Goal: Task Accomplishment & Management: Manage account settings

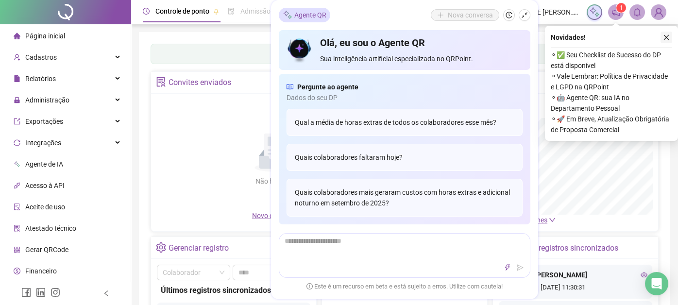
click at [666, 37] on icon "close" at bounding box center [665, 37] width 7 height 7
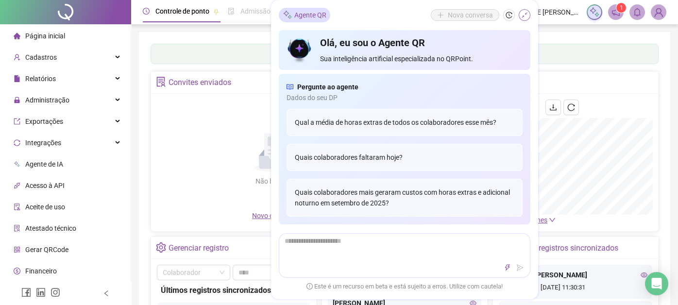
click at [525, 15] on icon "shrink" at bounding box center [524, 15] width 7 height 7
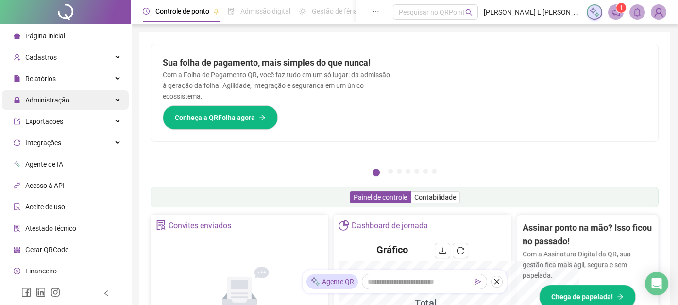
click at [64, 97] on span "Administração" at bounding box center [47, 100] width 44 height 8
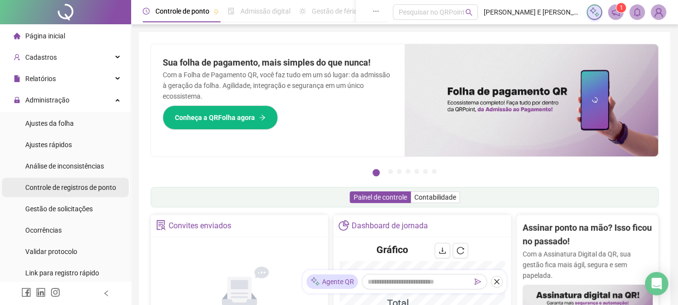
click at [80, 186] on span "Controle de registros de ponto" at bounding box center [70, 187] width 91 height 8
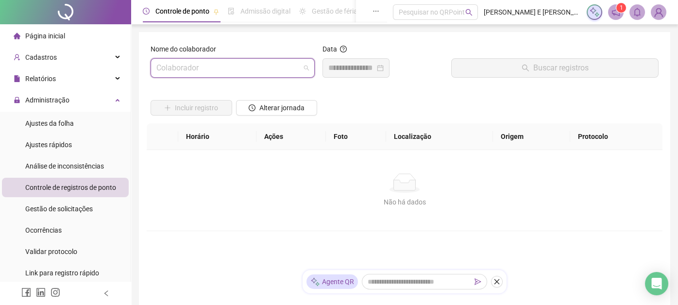
click at [237, 68] on input "search" at bounding box center [228, 68] width 144 height 18
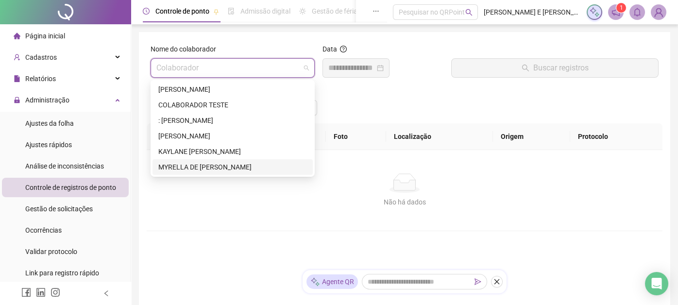
click at [217, 169] on div "MYRELLA DE [PERSON_NAME]" at bounding box center [232, 167] width 149 height 11
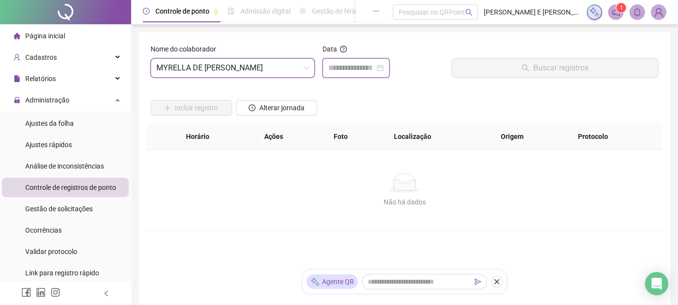
click at [365, 66] on input at bounding box center [351, 68] width 47 height 12
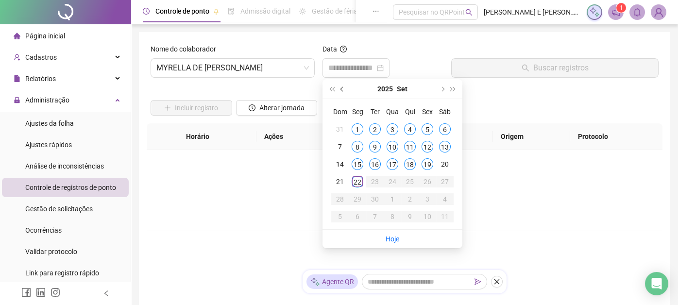
click at [341, 87] on span "prev-year" at bounding box center [342, 88] width 5 height 5
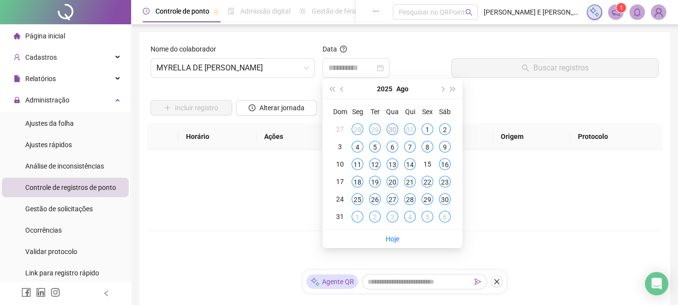
type input "**********"
click at [376, 198] on div "26" at bounding box center [375, 199] width 12 height 12
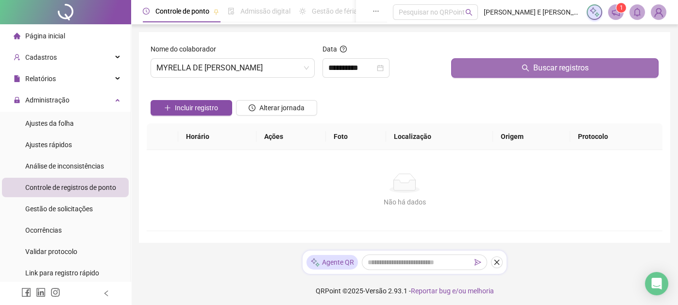
click at [533, 66] on span "Buscar registros" at bounding box center [560, 68] width 55 height 12
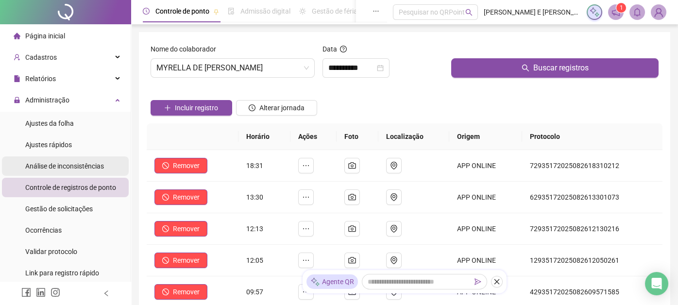
scroll to position [48, 0]
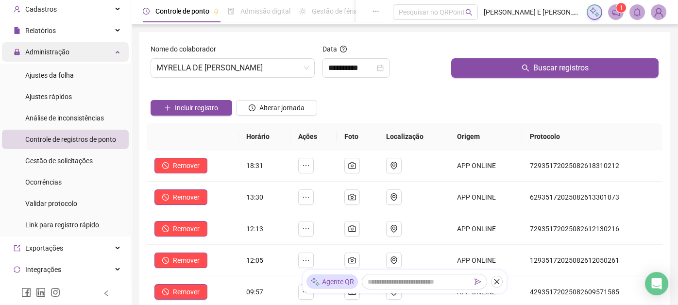
click at [67, 54] on span "Administração" at bounding box center [47, 52] width 44 height 8
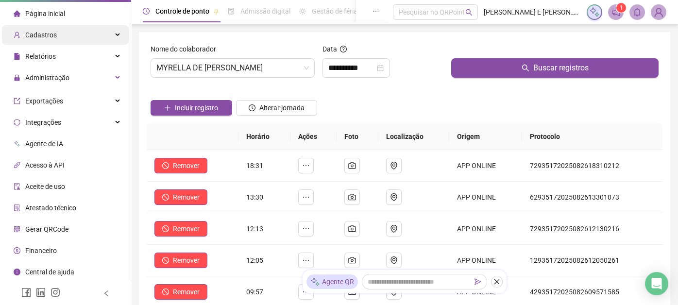
scroll to position [20, 0]
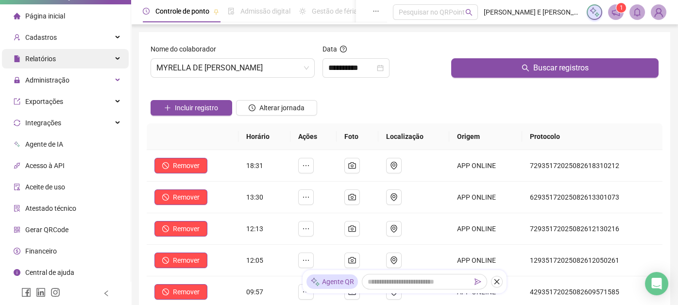
click at [66, 63] on div "Relatórios" at bounding box center [65, 58] width 127 height 19
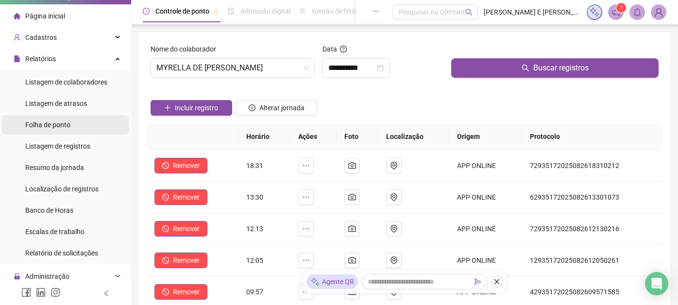
click at [73, 123] on li "Folha de ponto" at bounding box center [65, 124] width 127 height 19
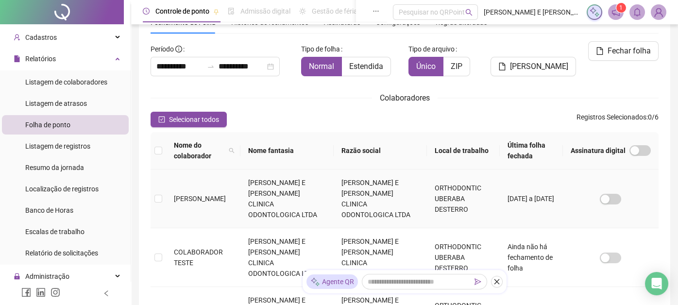
scroll to position [46, 0]
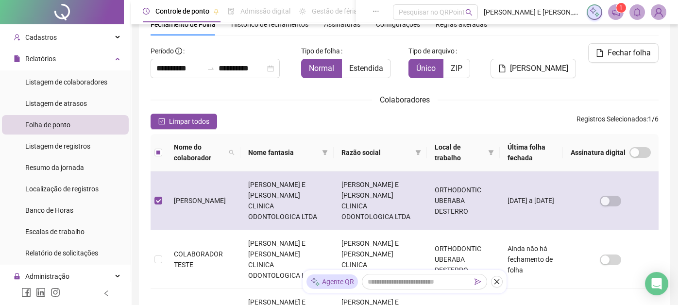
click at [371, 193] on td "[PERSON_NAME] E [PERSON_NAME] CLINICA ODONTOLOGICA LTDA" at bounding box center [379, 200] width 93 height 59
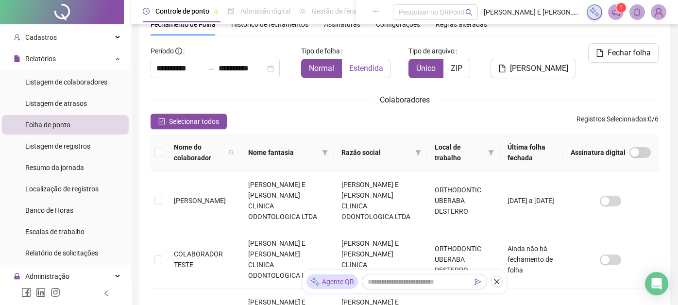
click at [371, 66] on span "Estendida" at bounding box center [366, 68] width 34 height 9
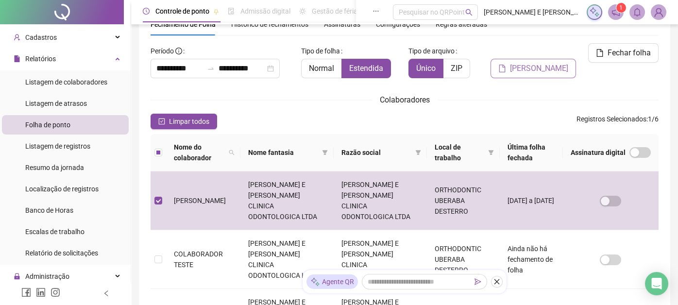
click at [557, 70] on span "[PERSON_NAME]" at bounding box center [539, 69] width 58 height 12
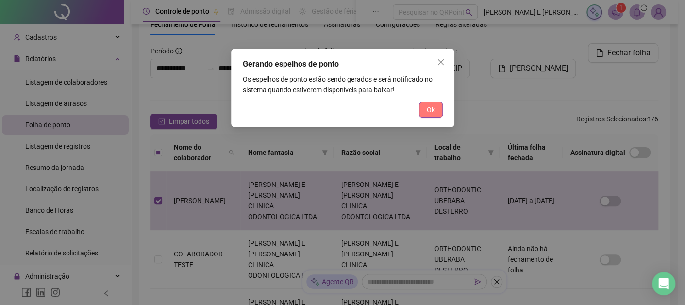
click at [433, 113] on span "Ok" at bounding box center [431, 109] width 8 height 11
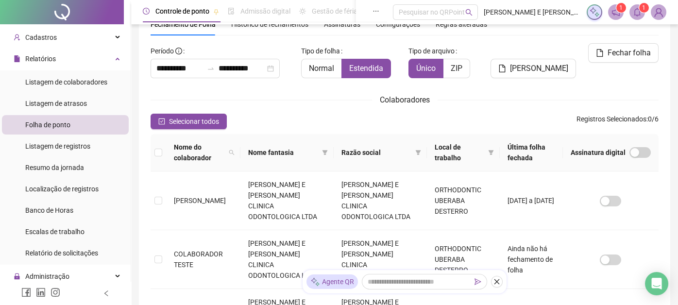
click at [638, 14] on icon "bell" at bounding box center [636, 12] width 9 height 9
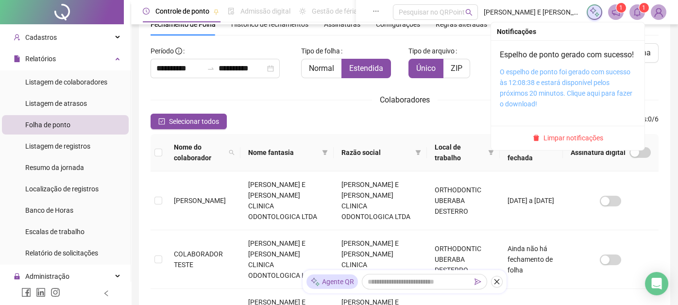
click at [562, 90] on link "O espelho de ponto foi gerado com sucesso às 12:08:38 e estará disponível pelos…" at bounding box center [565, 88] width 132 height 40
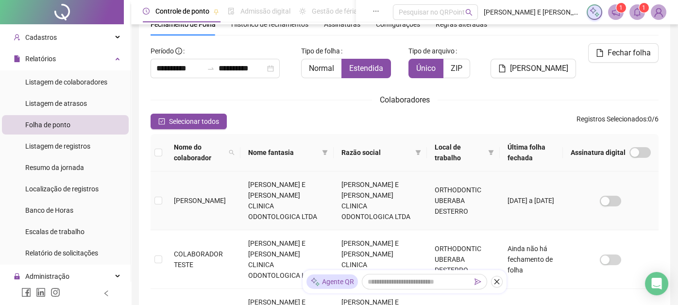
click at [153, 196] on td at bounding box center [158, 200] width 16 height 59
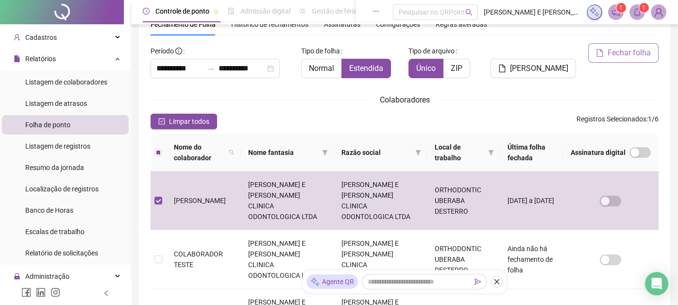
click at [615, 53] on span "Fechar folha" at bounding box center [628, 53] width 43 height 12
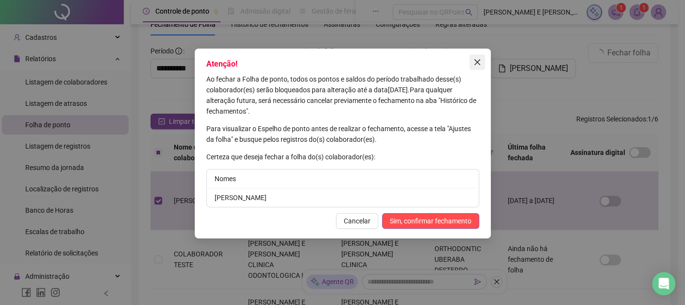
click at [477, 62] on icon "close" at bounding box center [477, 62] width 6 height 6
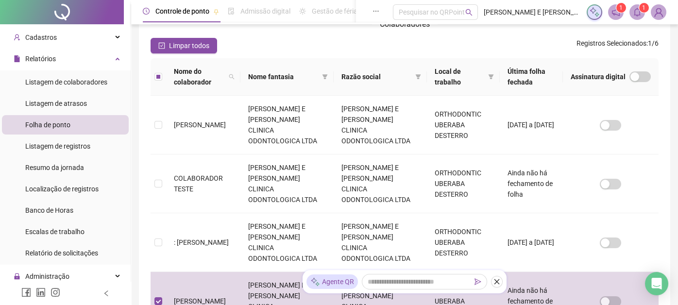
scroll to position [0, 0]
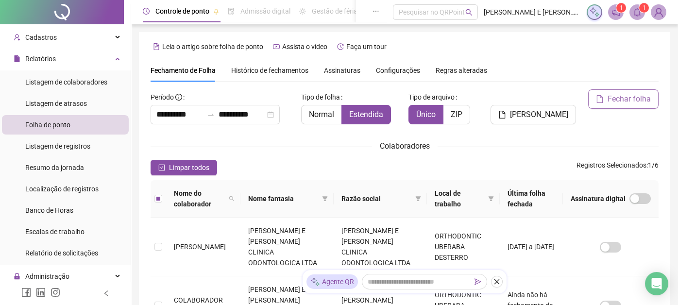
click at [624, 95] on span "Fechar folha" at bounding box center [628, 99] width 43 height 12
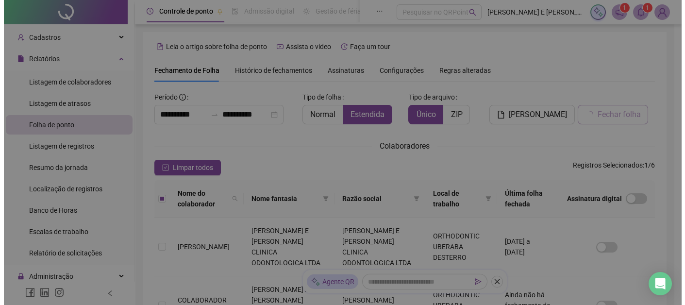
scroll to position [46, 0]
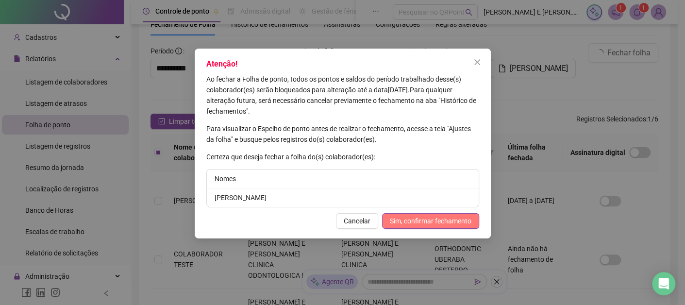
click at [405, 224] on span "Sim, confirmar fechamento" at bounding box center [431, 220] width 82 height 11
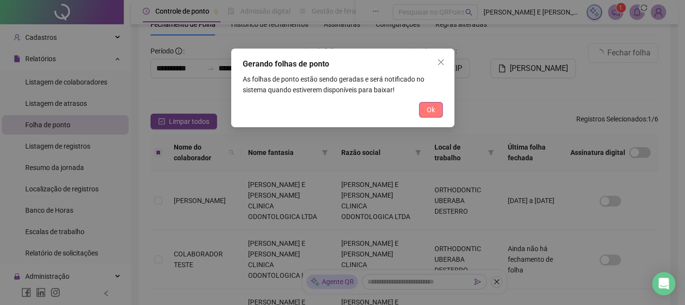
click at [430, 115] on span "Ok" at bounding box center [431, 109] width 8 height 11
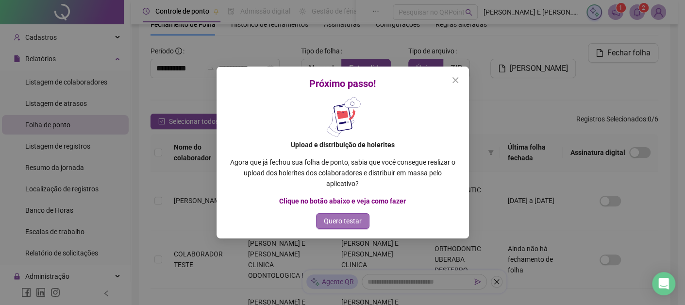
click at [356, 222] on span "Quero testar" at bounding box center [343, 220] width 38 height 11
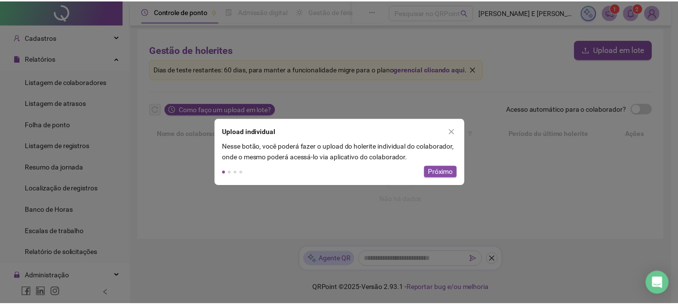
scroll to position [2, 0]
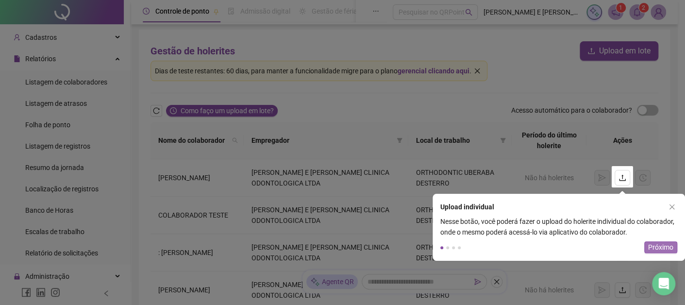
click at [664, 249] on span "Próximo" at bounding box center [660, 247] width 25 height 11
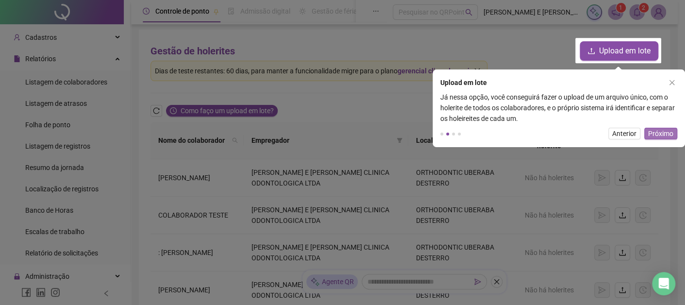
click at [663, 129] on span "Próximo" at bounding box center [660, 133] width 25 height 11
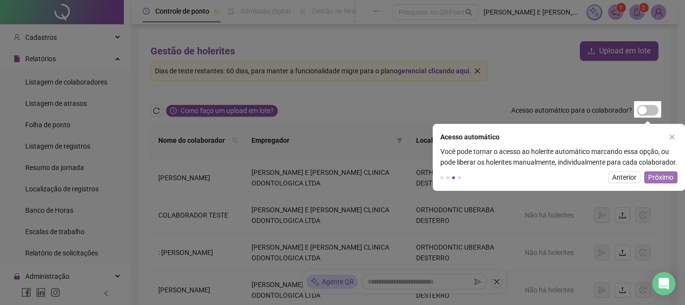
click at [656, 182] on span "Próximo" at bounding box center [660, 177] width 25 height 11
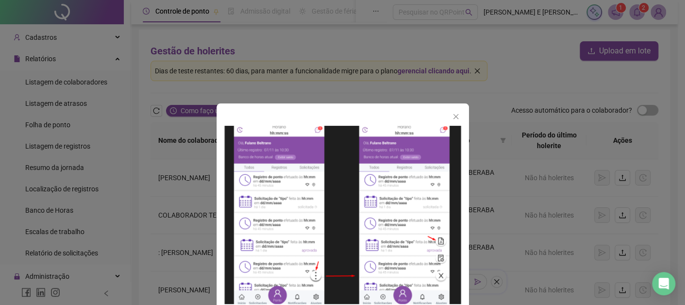
click at [448, 186] on img at bounding box center [342, 215] width 237 height 178
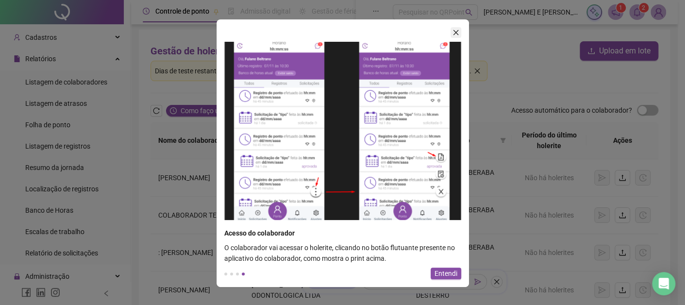
click at [456, 27] on button "button" at bounding box center [455, 32] width 11 height 11
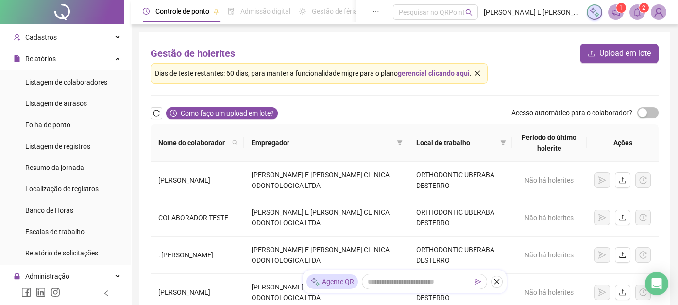
scroll to position [0, 0]
click at [238, 111] on span "Como faço um upload em lote?" at bounding box center [227, 113] width 93 height 11
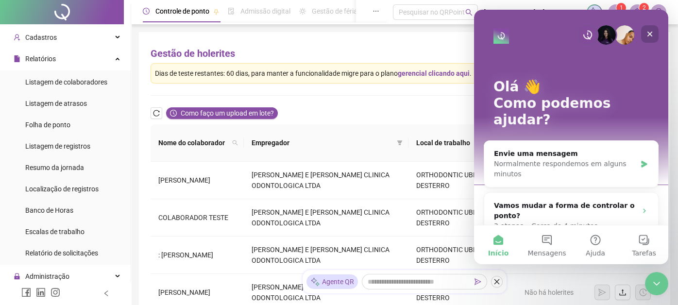
click at [650, 33] on icon "Fechar" at bounding box center [649, 34] width 5 height 5
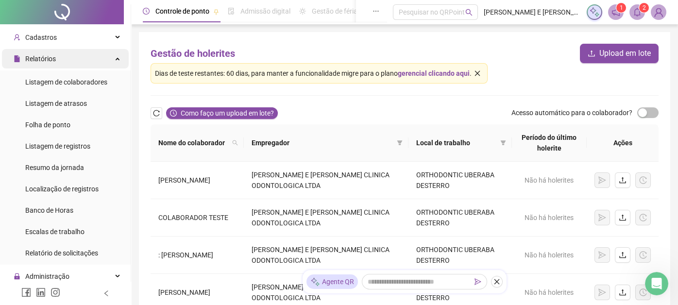
click at [81, 61] on div "Relatórios" at bounding box center [65, 58] width 127 height 19
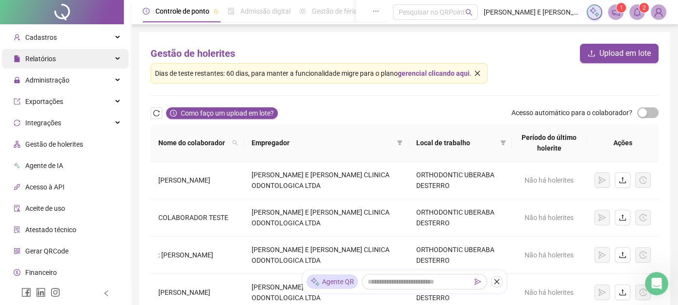
click at [100, 63] on div "Relatórios" at bounding box center [65, 58] width 127 height 19
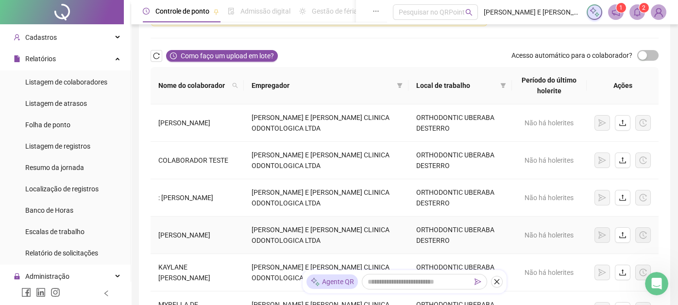
scroll to position [146, 0]
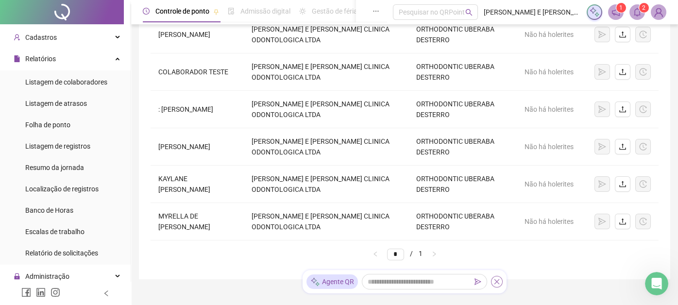
click at [496, 282] on icon "close" at bounding box center [496, 281] width 5 height 5
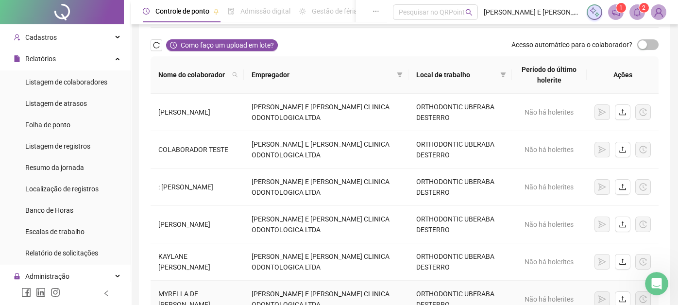
scroll to position [48, 0]
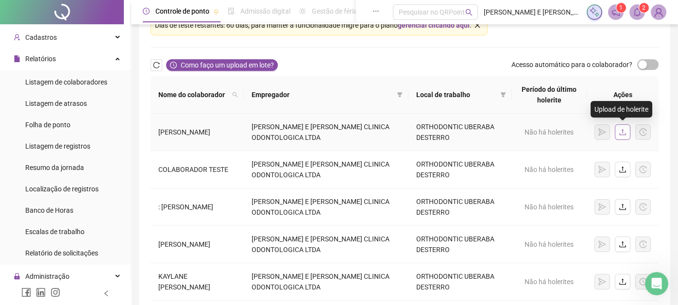
click at [625, 131] on icon "upload" at bounding box center [622, 132] width 8 height 8
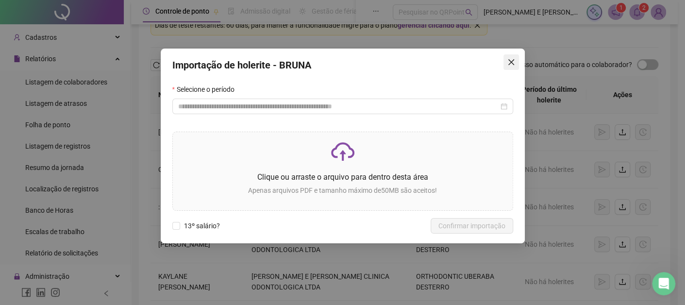
click at [510, 57] on button "Close" at bounding box center [511, 62] width 16 height 16
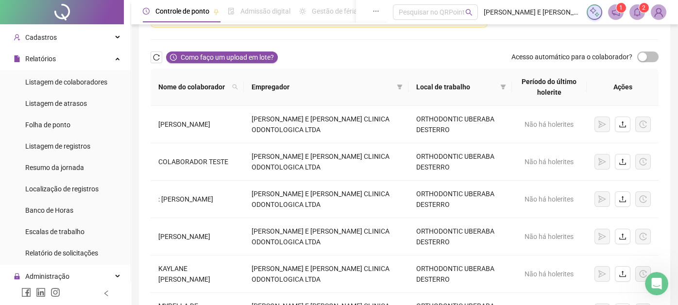
scroll to position [0, 0]
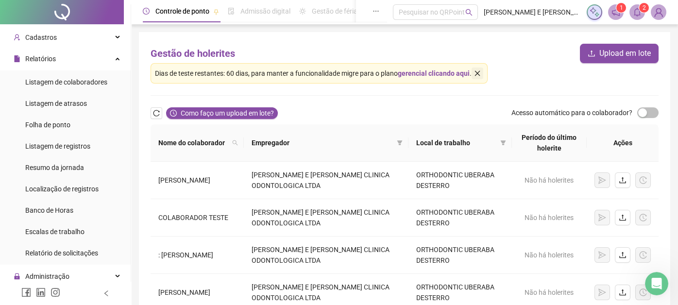
click at [477, 72] on icon "close" at bounding box center [477, 73] width 5 height 5
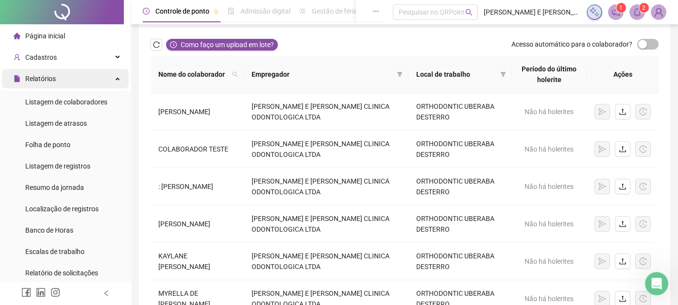
click at [110, 76] on div "Relatórios" at bounding box center [65, 78] width 127 height 19
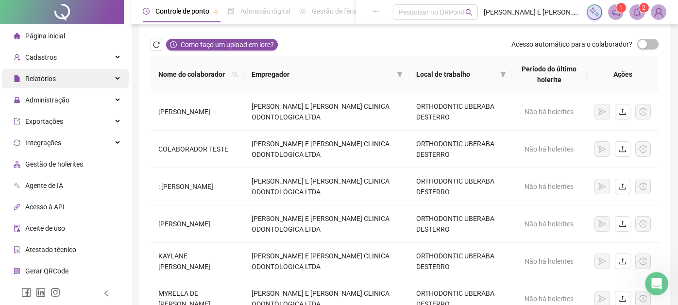
click at [105, 75] on div "Relatórios" at bounding box center [65, 78] width 127 height 19
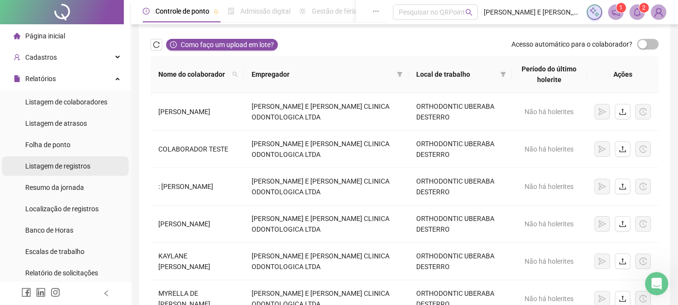
click at [66, 168] on span "Listagem de registros" at bounding box center [57, 166] width 65 height 8
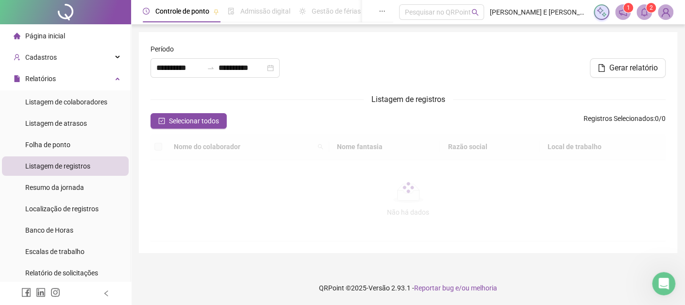
type input "**********"
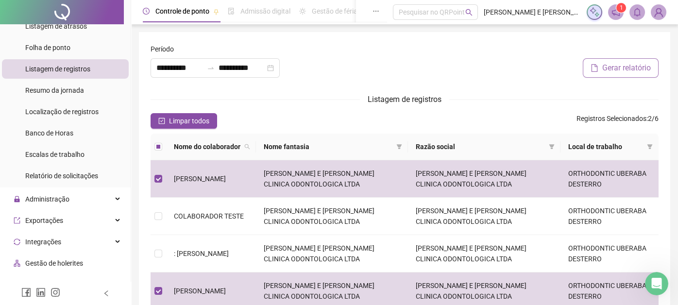
click at [622, 70] on span "Gerar relatório" at bounding box center [626, 68] width 49 height 12
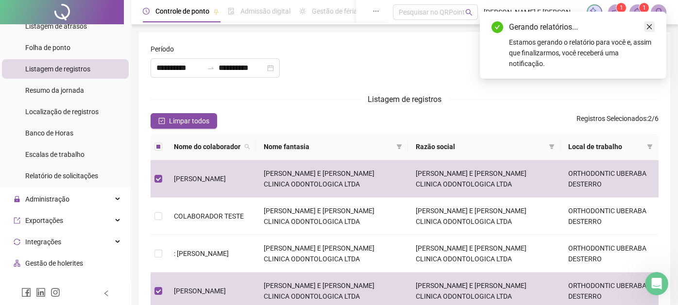
click at [647, 26] on icon "close" at bounding box center [648, 26] width 7 height 7
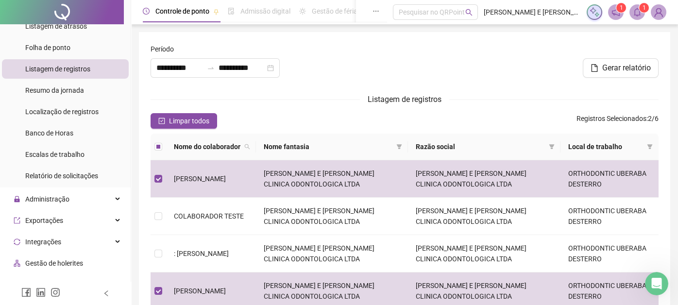
click at [614, 11] on icon "notification" at bounding box center [615, 12] width 9 height 9
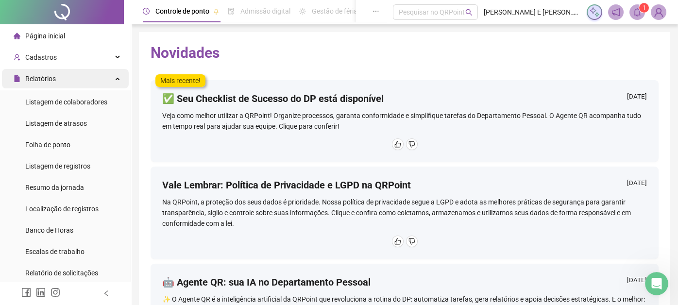
click at [96, 83] on div "Relatórios" at bounding box center [65, 78] width 127 height 19
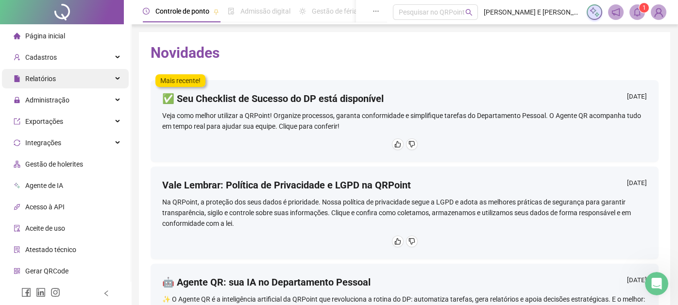
click at [102, 79] on div "Relatórios" at bounding box center [65, 78] width 127 height 19
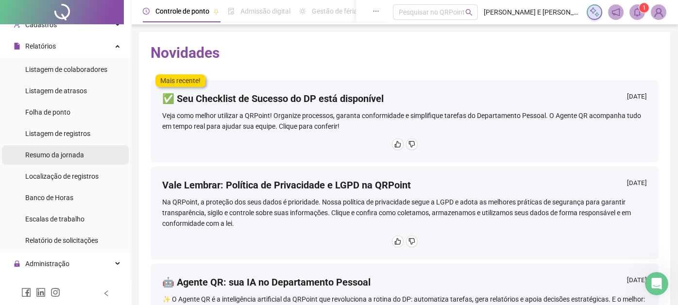
scroll to position [48, 0]
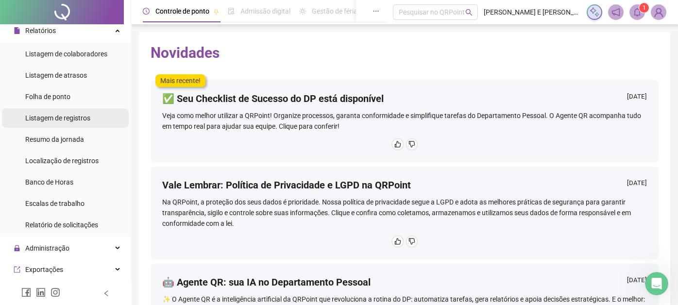
click at [72, 116] on span "Listagem de registros" at bounding box center [57, 118] width 65 height 8
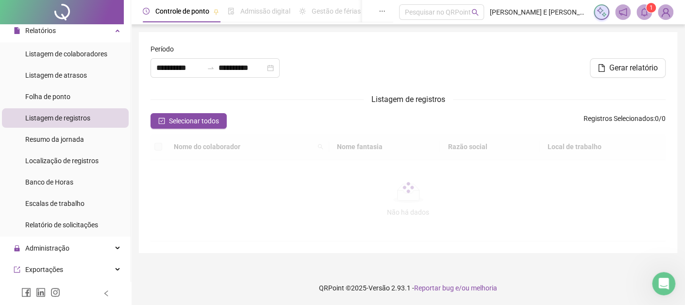
type input "**********"
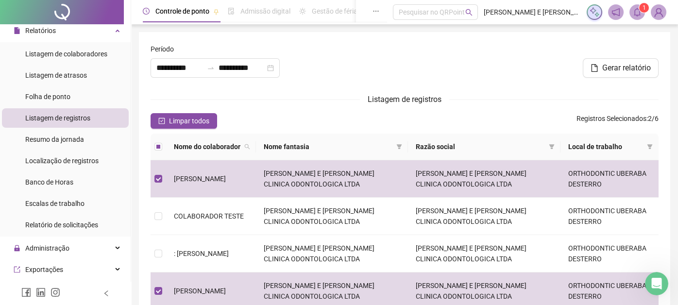
click at [435, 75] on div at bounding box center [404, 65] width 172 height 42
click at [79, 96] on li "Folha de ponto" at bounding box center [65, 96] width 127 height 19
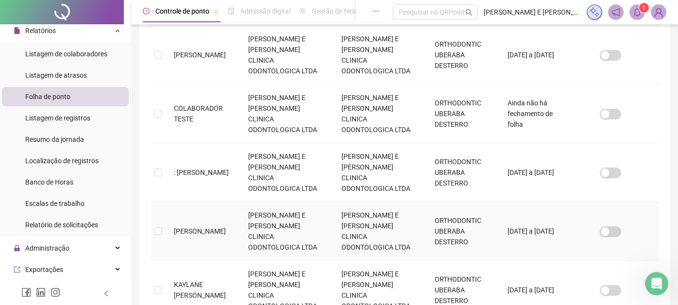
scroll to position [46, 0]
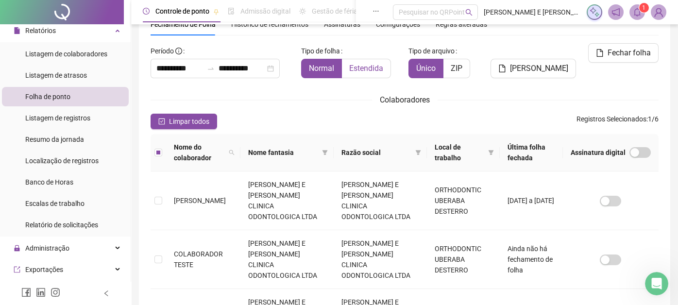
click at [366, 71] on span "Estendida" at bounding box center [366, 68] width 34 height 9
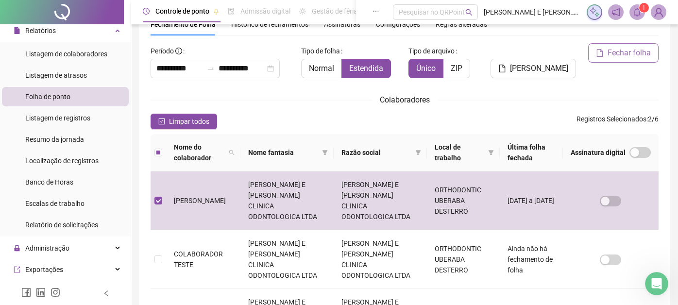
click at [621, 51] on span "Fechar folha" at bounding box center [628, 53] width 43 height 12
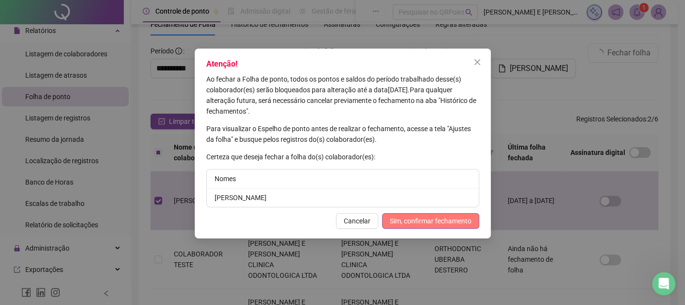
click at [440, 223] on span "Sim, confirmar fechamento" at bounding box center [431, 220] width 82 height 11
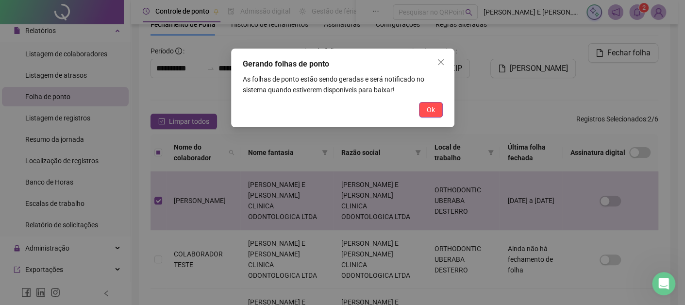
click at [429, 118] on div "Gerando folhas de ponto As folhas de ponto estão sendo geradas e será notificad…" at bounding box center [342, 88] width 223 height 79
click at [430, 114] on span "Ok" at bounding box center [431, 109] width 8 height 11
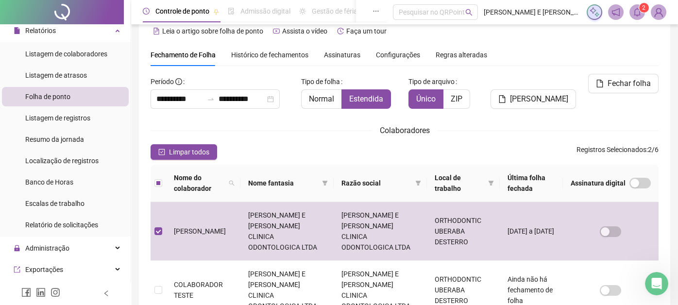
scroll to position [0, 0]
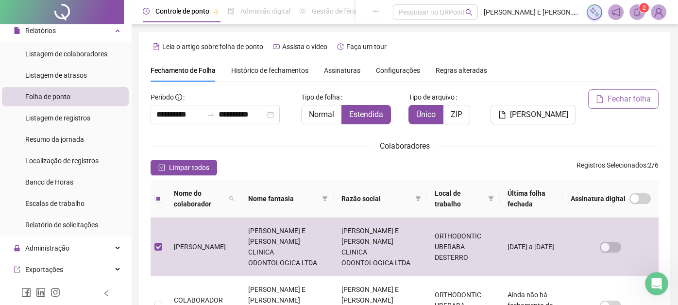
click at [615, 100] on span "Fechar folha" at bounding box center [628, 99] width 43 height 12
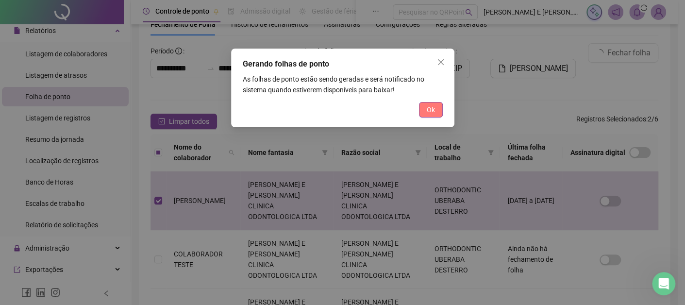
click at [432, 111] on span "Ok" at bounding box center [431, 109] width 8 height 11
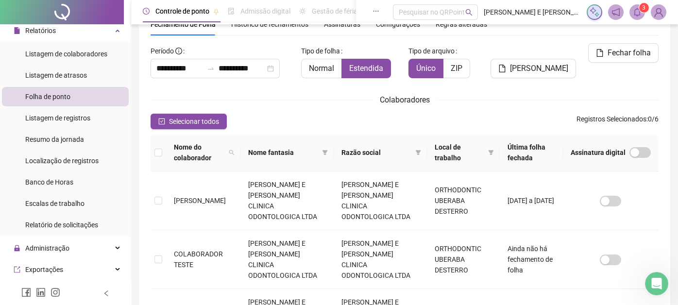
click at [617, 10] on icon "notification" at bounding box center [615, 12] width 9 height 9
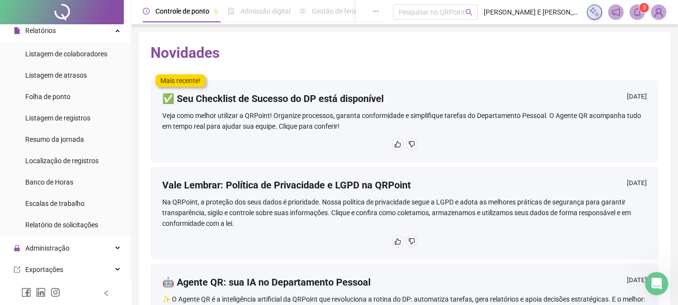
click at [636, 12] on icon "bell" at bounding box center [636, 12] width 9 height 9
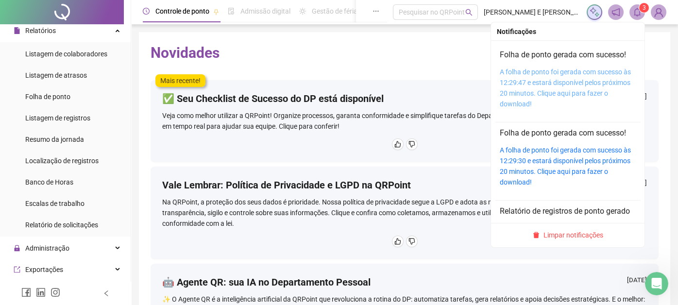
click at [554, 74] on link "A folha de ponto foi gerada com sucesso às 12:29:47 e estará disponível pelos p…" at bounding box center [564, 88] width 131 height 40
click at [640, 11] on sup "3" at bounding box center [644, 8] width 10 height 10
click at [565, 84] on link "A folha de ponto foi gerada com sucesso às 12:29:47 e estará disponível pelos p…" at bounding box center [564, 88] width 131 height 40
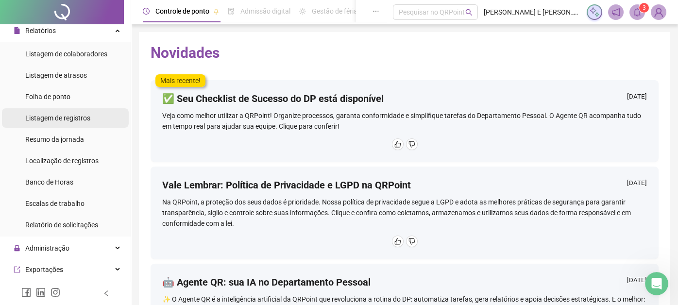
click at [77, 116] on span "Listagem de registros" at bounding box center [57, 118] width 65 height 8
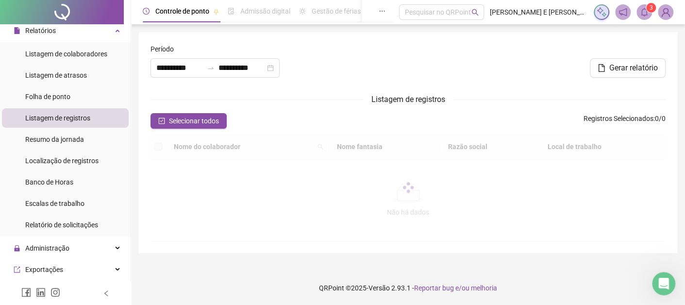
type input "**********"
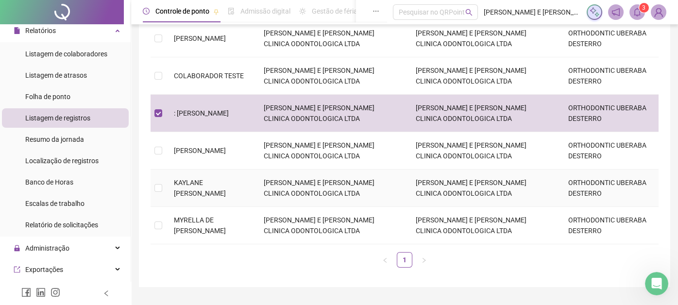
scroll to position [146, 0]
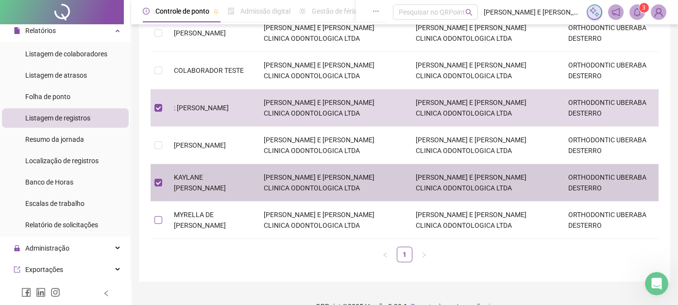
click at [159, 215] on td at bounding box center [158, 219] width 16 height 37
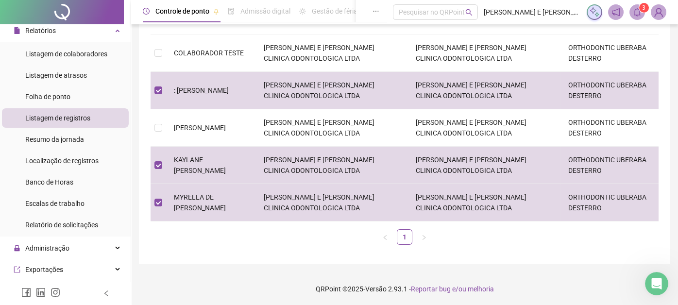
scroll to position [0, 0]
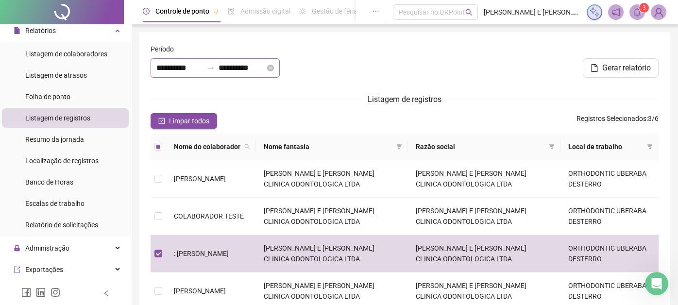
click at [274, 69] on icon "close-circle" at bounding box center [270, 68] width 7 height 7
click at [185, 64] on input at bounding box center [179, 68] width 47 height 12
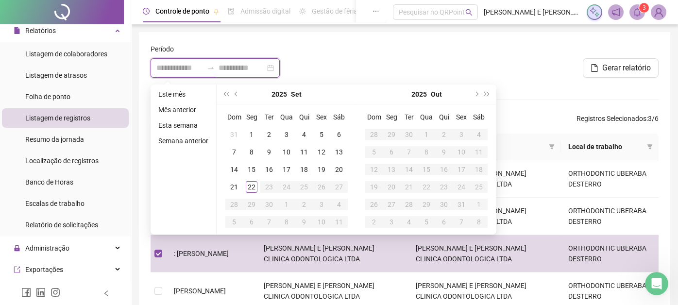
type input "**********"
click at [234, 94] on span "prev-year" at bounding box center [236, 94] width 5 height 5
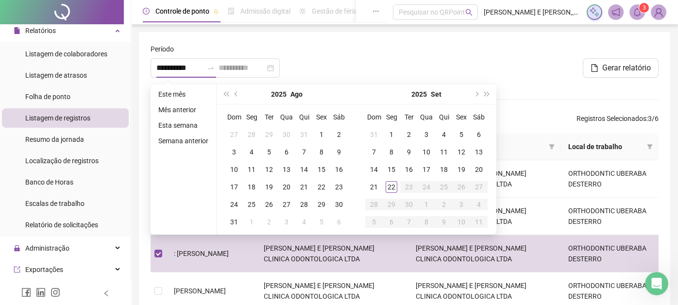
type input "**********"
click at [320, 134] on div "1" at bounding box center [321, 135] width 12 height 12
click at [274, 67] on icon "close-circle" at bounding box center [270, 68] width 7 height 7
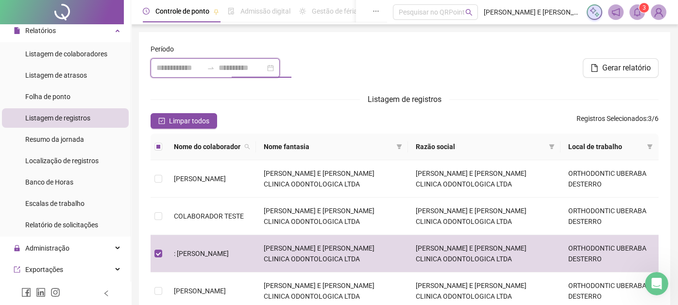
click at [265, 63] on input at bounding box center [241, 68] width 47 height 12
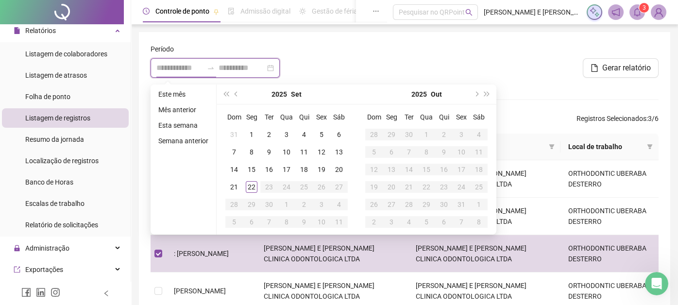
click at [186, 69] on input at bounding box center [179, 68] width 47 height 12
click at [280, 68] on div at bounding box center [214, 67] width 129 height 19
type input "**********"
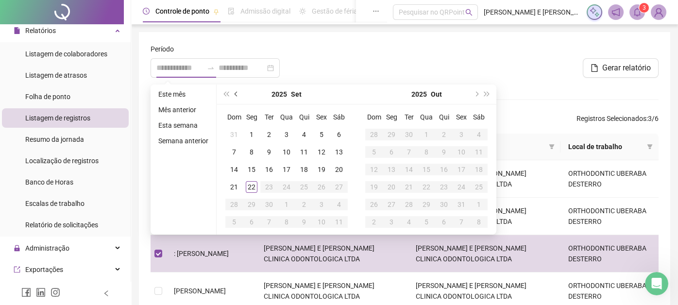
click at [234, 92] on button "prev-year" at bounding box center [236, 93] width 11 height 19
type input "**********"
click at [316, 134] on div "1" at bounding box center [321, 135] width 12 height 12
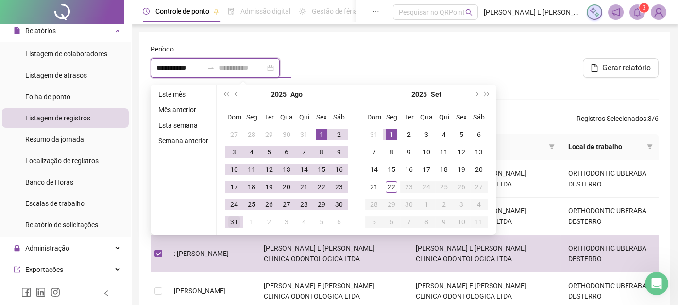
type input "**********"
click at [235, 221] on div "31" at bounding box center [234, 222] width 12 height 12
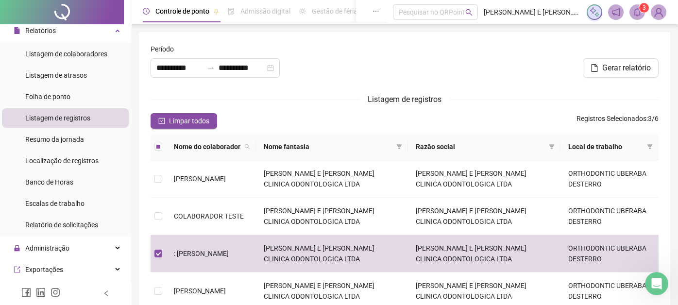
click at [360, 41] on div "**********" at bounding box center [404, 229] width 531 height 395
click at [615, 66] on span "Gerar relatório" at bounding box center [626, 68] width 49 height 12
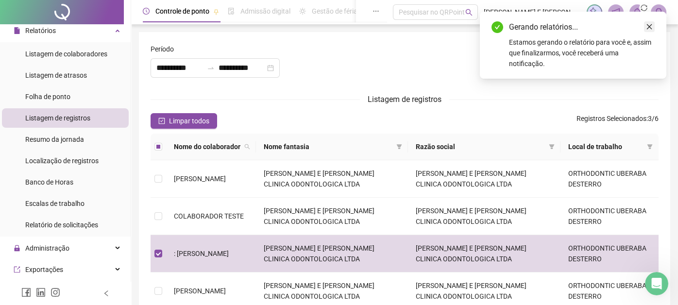
click at [648, 21] on link "Close" at bounding box center [649, 26] width 11 height 11
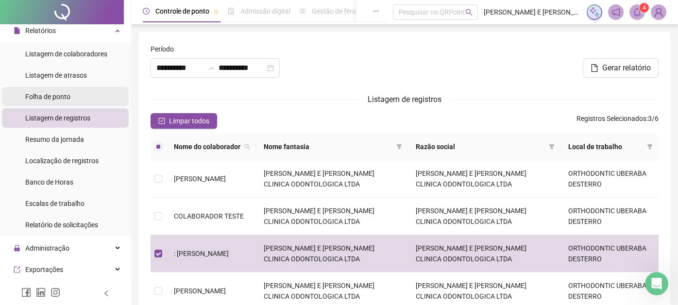
click at [72, 94] on li "Folha de ponto" at bounding box center [65, 96] width 127 height 19
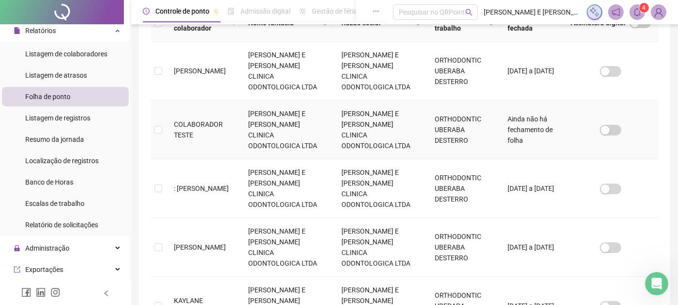
scroll to position [192, 0]
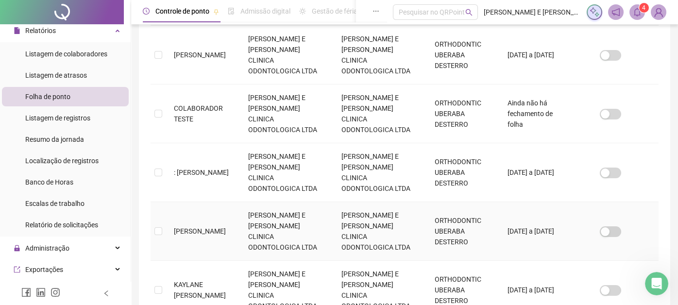
click at [351, 202] on td "[PERSON_NAME] E [PERSON_NAME] CLINICA ODONTOLOGICA LTDA" at bounding box center [379, 231] width 93 height 59
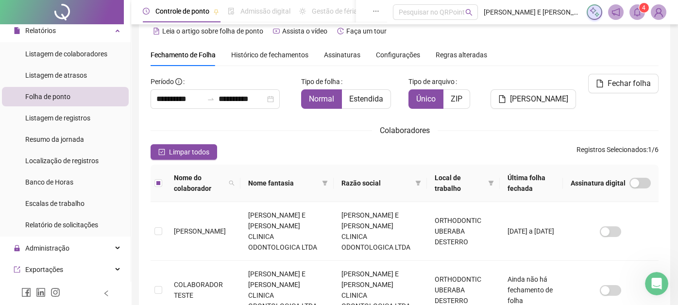
scroll to position [0, 0]
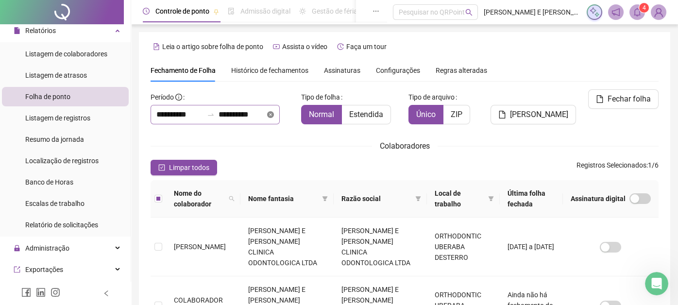
click at [274, 113] on icon "close-circle" at bounding box center [270, 114] width 7 height 7
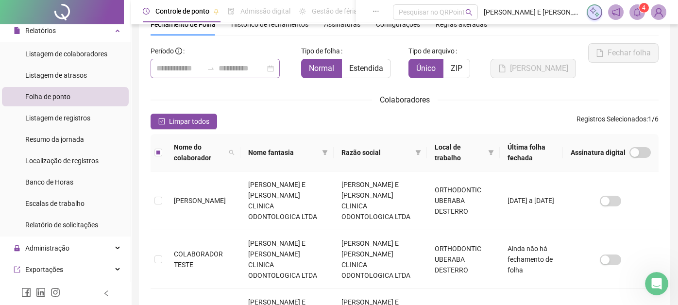
click at [280, 68] on div at bounding box center [214, 68] width 129 height 19
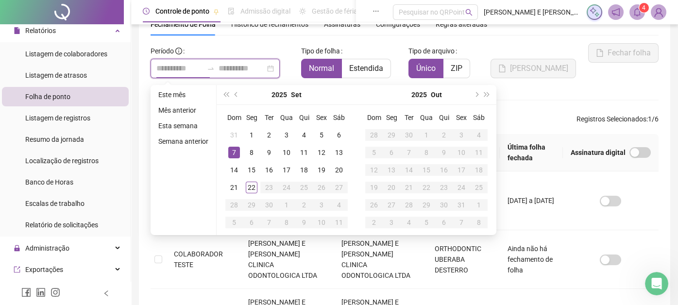
type input "**********"
click at [235, 92] on span "prev-year" at bounding box center [236, 94] width 5 height 5
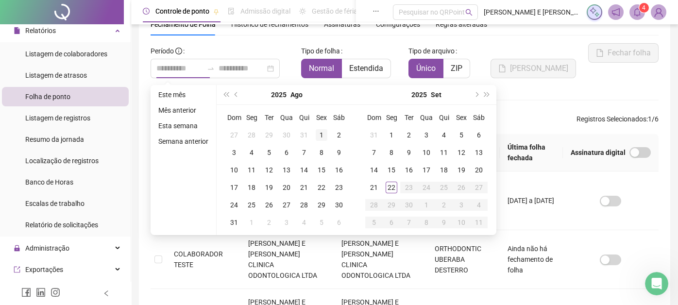
type input "**********"
click at [317, 133] on div "1" at bounding box center [321, 135] width 12 height 12
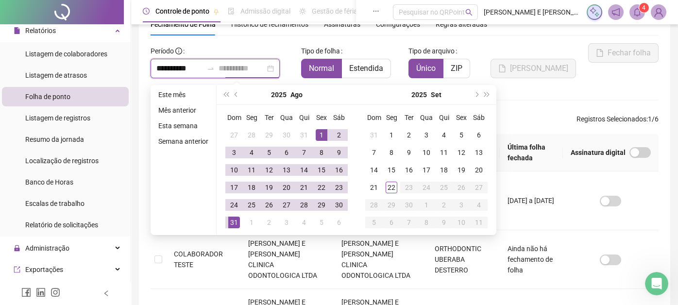
type input "**********"
click at [235, 224] on div "31" at bounding box center [234, 222] width 12 height 12
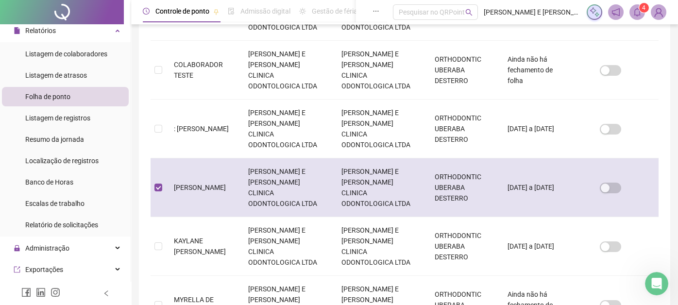
click at [163, 158] on td at bounding box center [158, 187] width 16 height 59
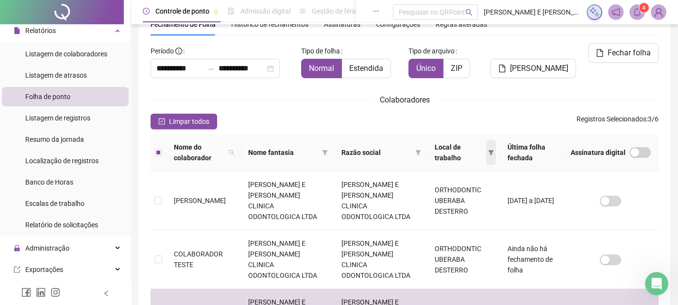
scroll to position [0, 0]
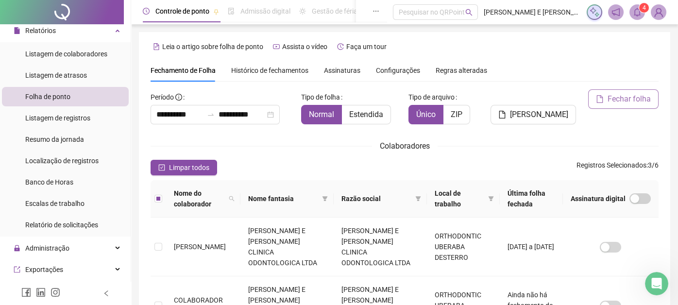
click at [639, 95] on span "Fechar folha" at bounding box center [628, 99] width 43 height 12
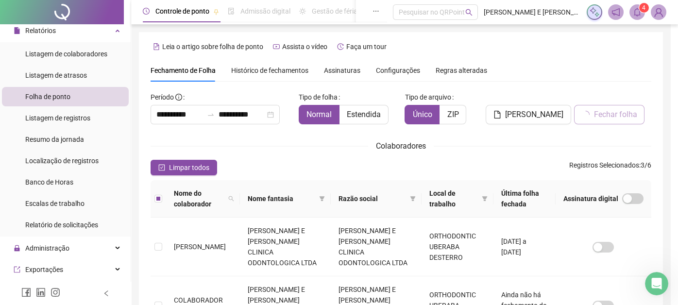
scroll to position [46, 0]
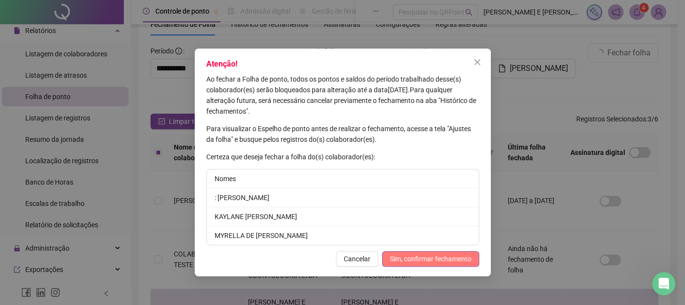
click at [458, 260] on span "Sim, confirmar fechamento" at bounding box center [431, 258] width 82 height 11
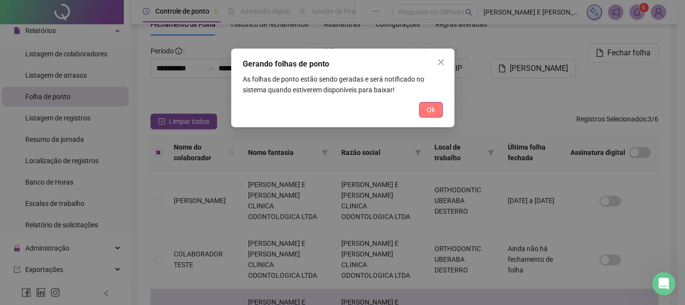
click at [430, 109] on span "Ok" at bounding box center [431, 109] width 8 height 11
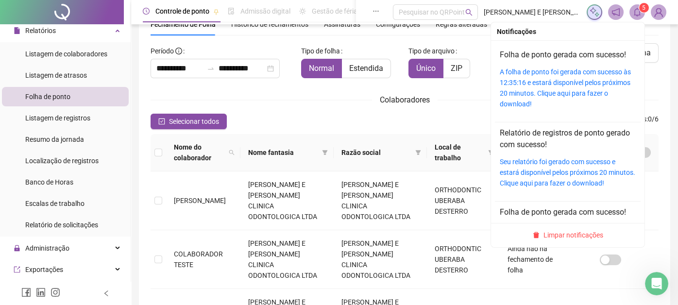
click at [637, 16] on icon "bell" at bounding box center [636, 12] width 9 height 9
click at [545, 79] on link "A folha de ponto foi gerada com sucesso às 12:35:16 e estará disponível pelos p…" at bounding box center [564, 88] width 131 height 40
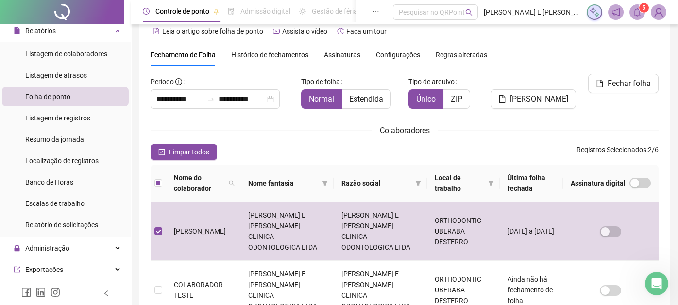
scroll to position [0, 0]
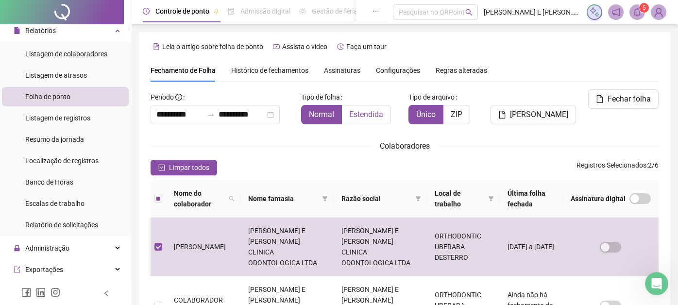
click at [361, 114] on span "Estendida" at bounding box center [366, 114] width 34 height 9
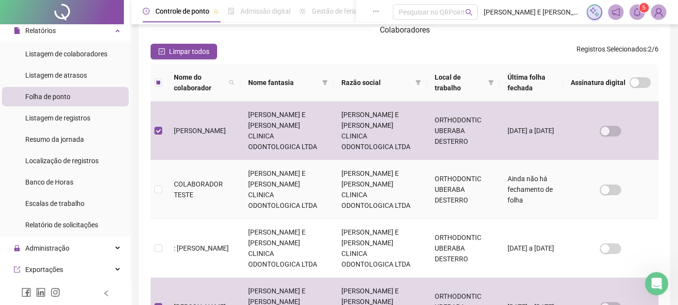
scroll to position [46, 0]
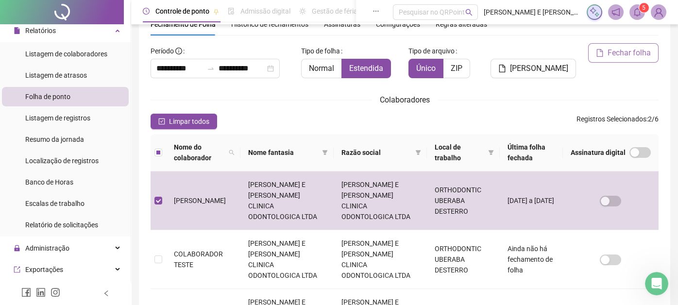
click at [640, 53] on span "Fechar folha" at bounding box center [628, 53] width 43 height 12
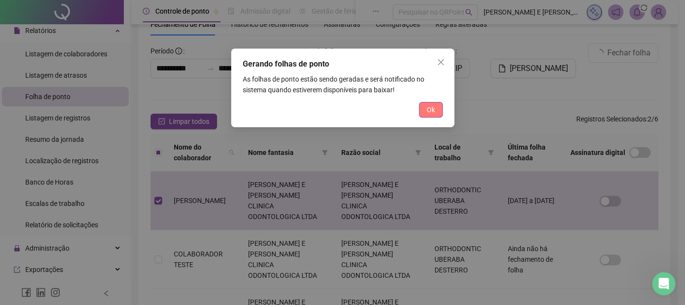
click at [431, 108] on span "Ok" at bounding box center [431, 109] width 8 height 11
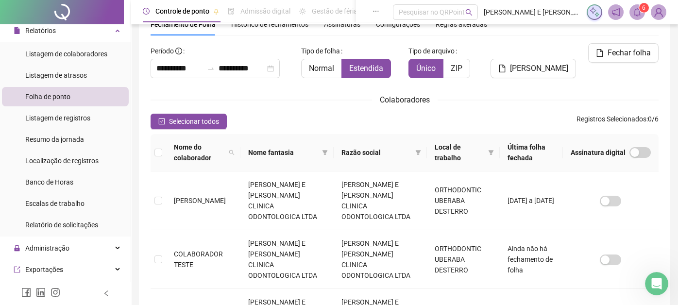
click at [636, 16] on icon "bell" at bounding box center [636, 12] width 9 height 9
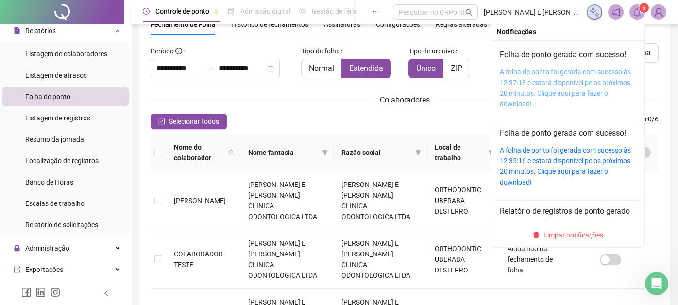
click at [578, 71] on link "A folha de ponto foi gerada com sucesso às 12:37:18 e estará disponível pelos p…" at bounding box center [564, 88] width 131 height 40
